Goal: Browse casually

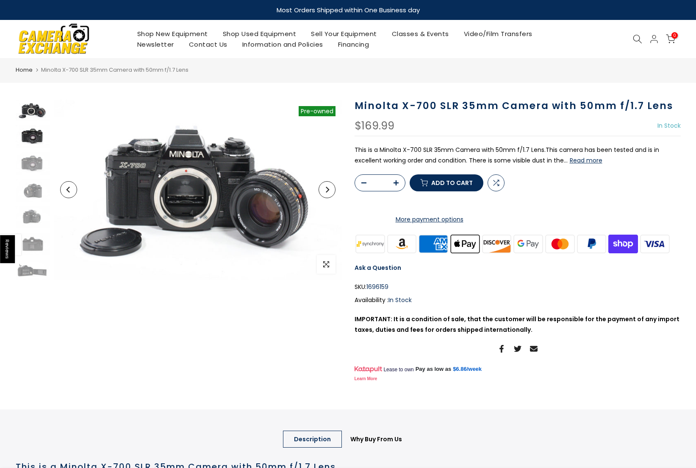
click at [33, 140] on img at bounding box center [33, 136] width 34 height 22
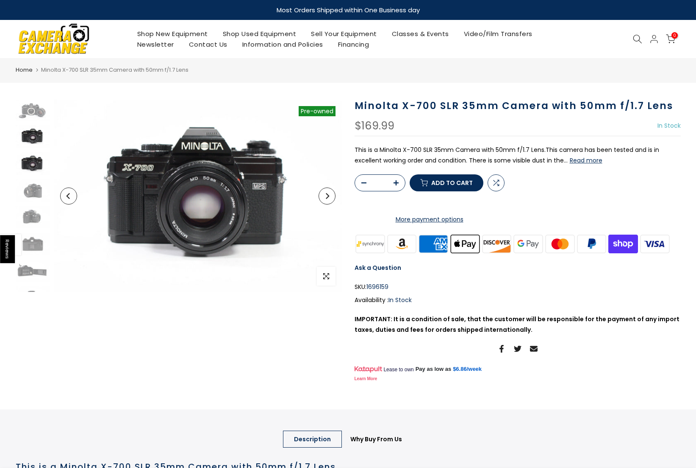
click at [32, 154] on img at bounding box center [33, 163] width 34 height 22
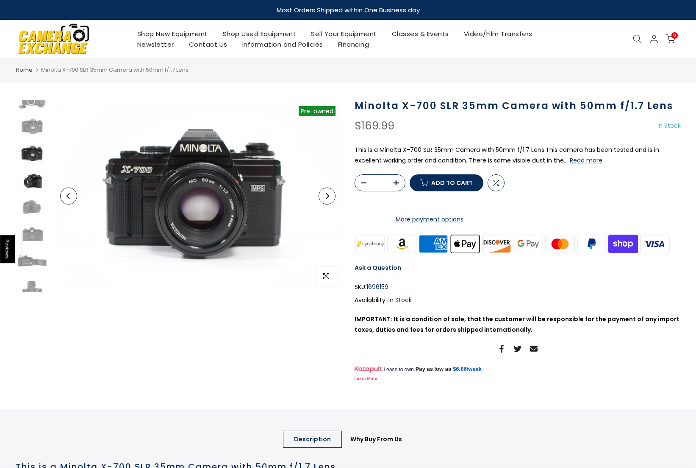
click at [33, 170] on img at bounding box center [33, 180] width 34 height 22
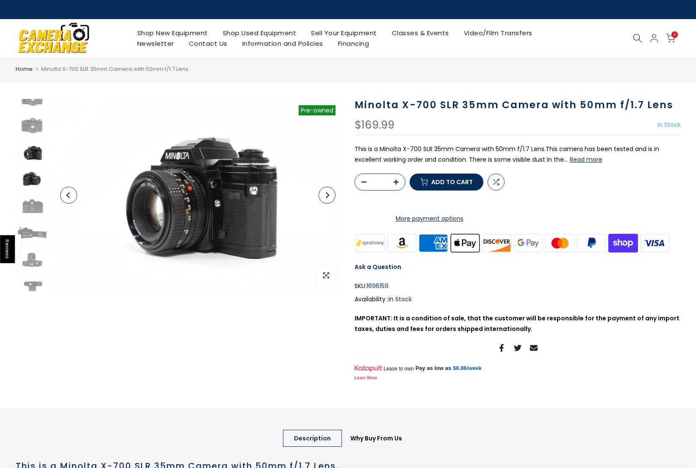
click at [33, 184] on img at bounding box center [33, 179] width 34 height 22
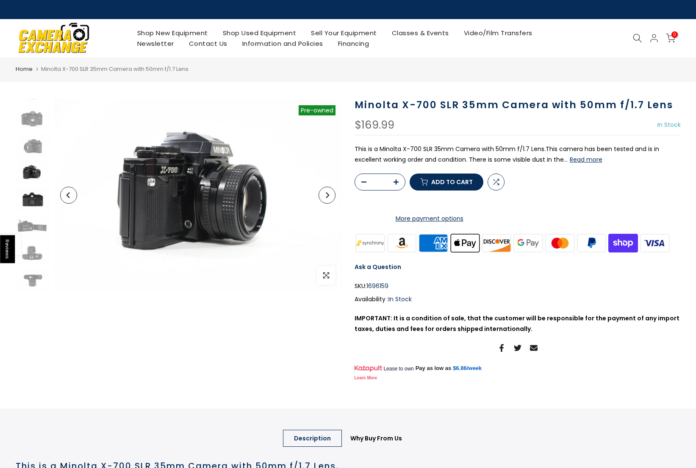
click at [32, 198] on img at bounding box center [33, 199] width 34 height 22
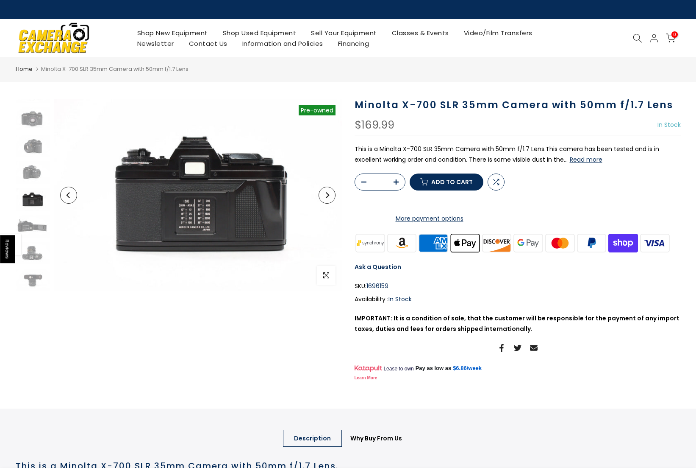
click at [31, 212] on div at bounding box center [32, 173] width 36 height 236
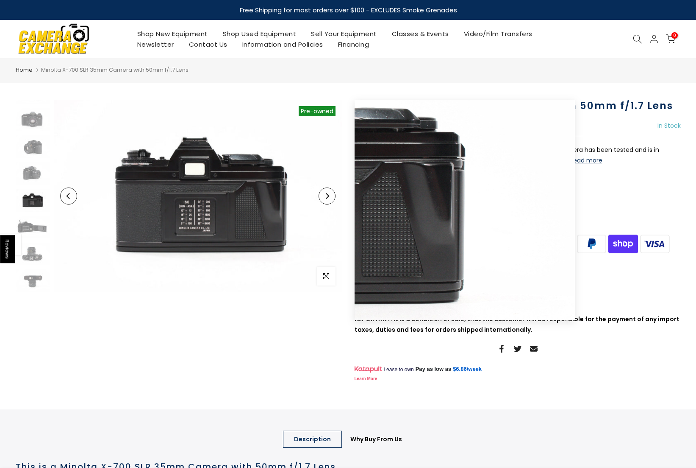
click at [328, 198] on icon "Next" at bounding box center [327, 196] width 6 height 6
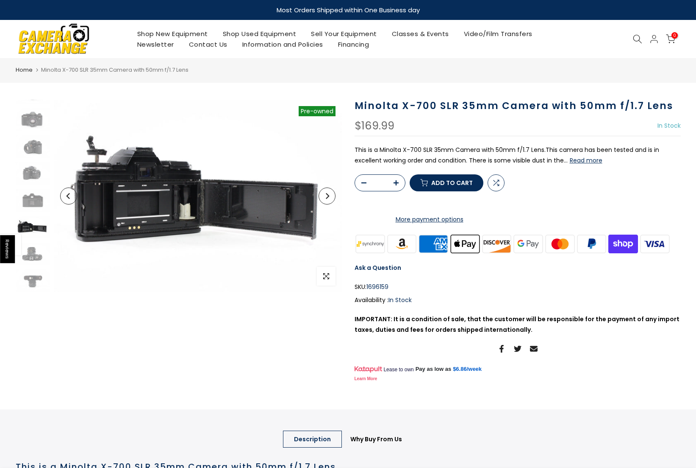
click at [331, 194] on button "Next" at bounding box center [327, 195] width 17 height 17
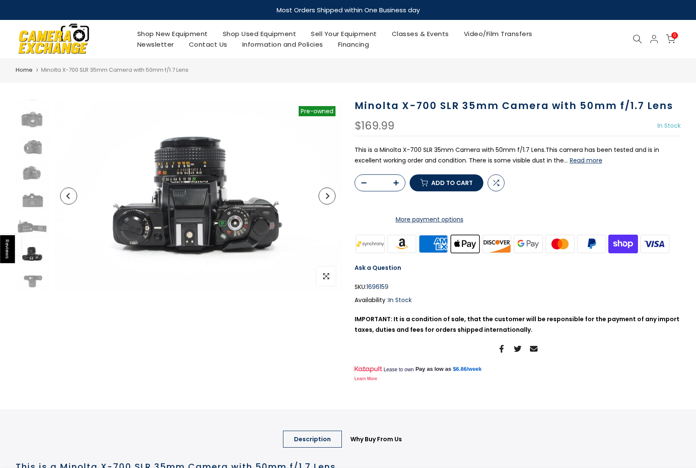
click at [331, 194] on button "Next" at bounding box center [327, 195] width 17 height 17
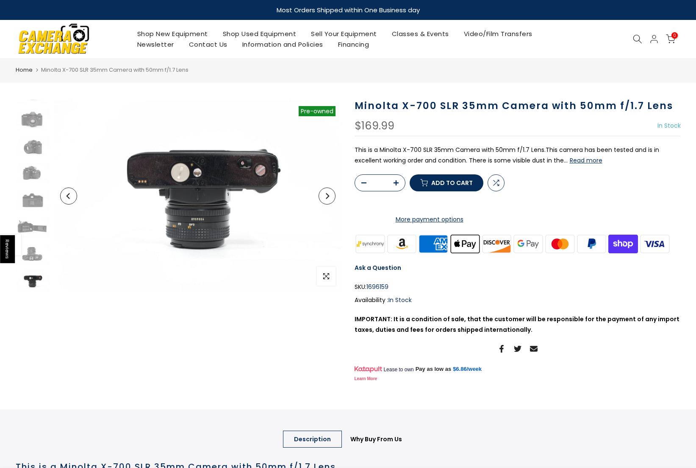
click at [331, 194] on button "Next" at bounding box center [327, 195] width 17 height 17
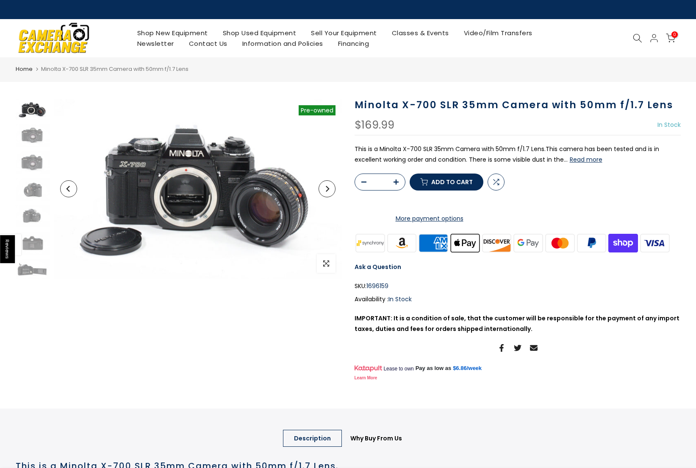
scroll to position [0, 0]
click at [331, 194] on button "Next" at bounding box center [327, 188] width 17 height 17
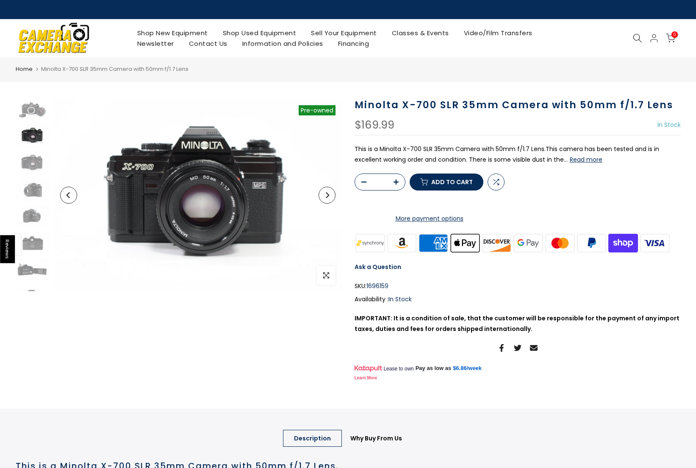
click at [331, 194] on button "Next" at bounding box center [327, 194] width 17 height 17
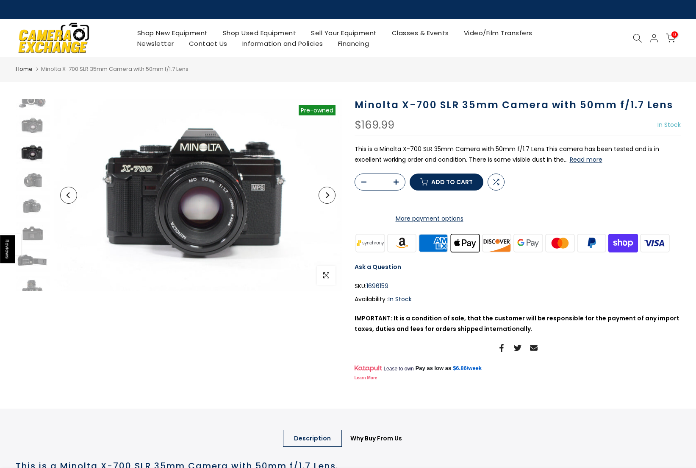
click at [331, 194] on button "Next" at bounding box center [327, 194] width 17 height 17
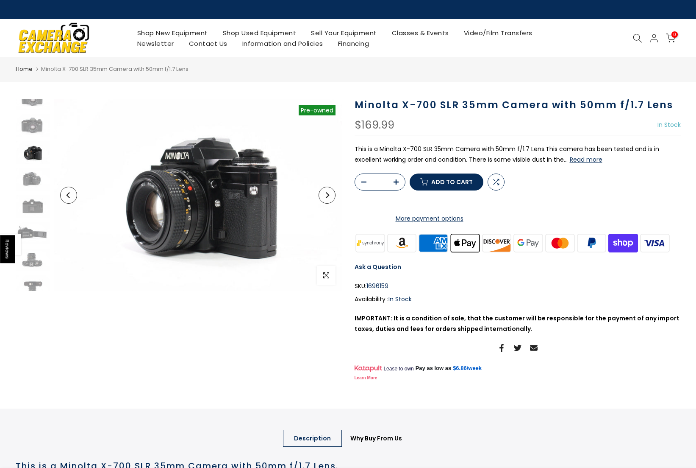
click at [331, 194] on button "Next" at bounding box center [327, 194] width 17 height 17
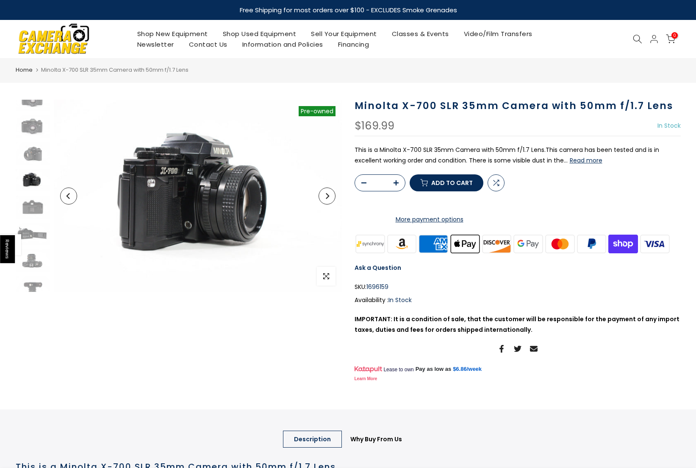
scroll to position [44, 0]
click at [331, 194] on button "Next" at bounding box center [327, 195] width 17 height 17
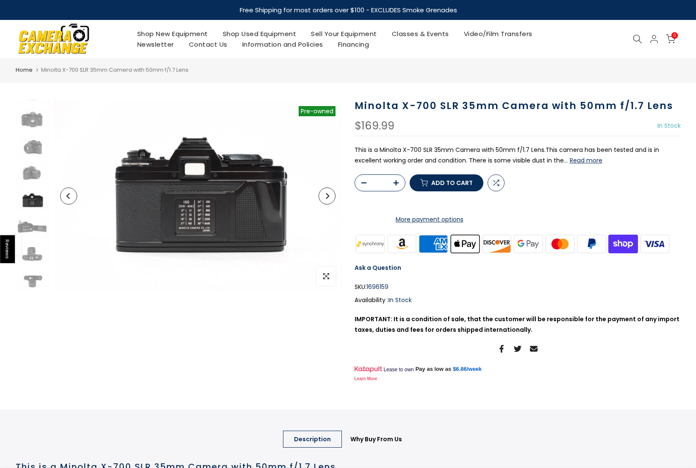
click at [331, 194] on button "Next" at bounding box center [327, 195] width 17 height 17
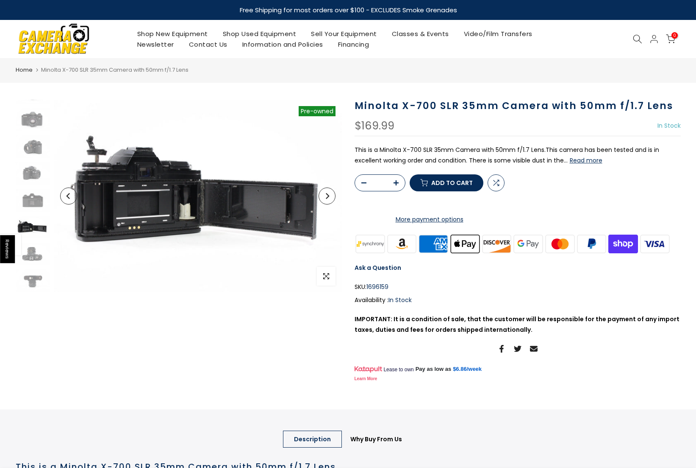
click at [331, 194] on button "Next" at bounding box center [327, 195] width 17 height 17
